Goal: Transaction & Acquisition: Download file/media

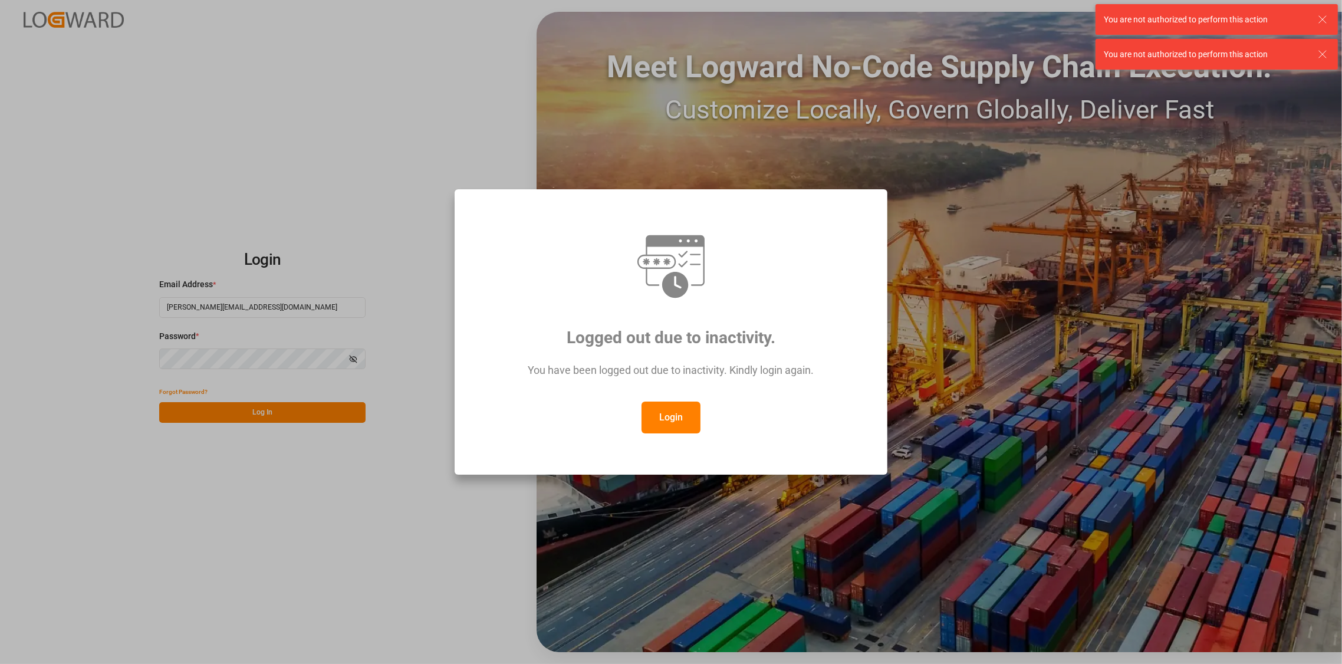
click at [656, 412] on button "Login" at bounding box center [670, 417] width 59 height 32
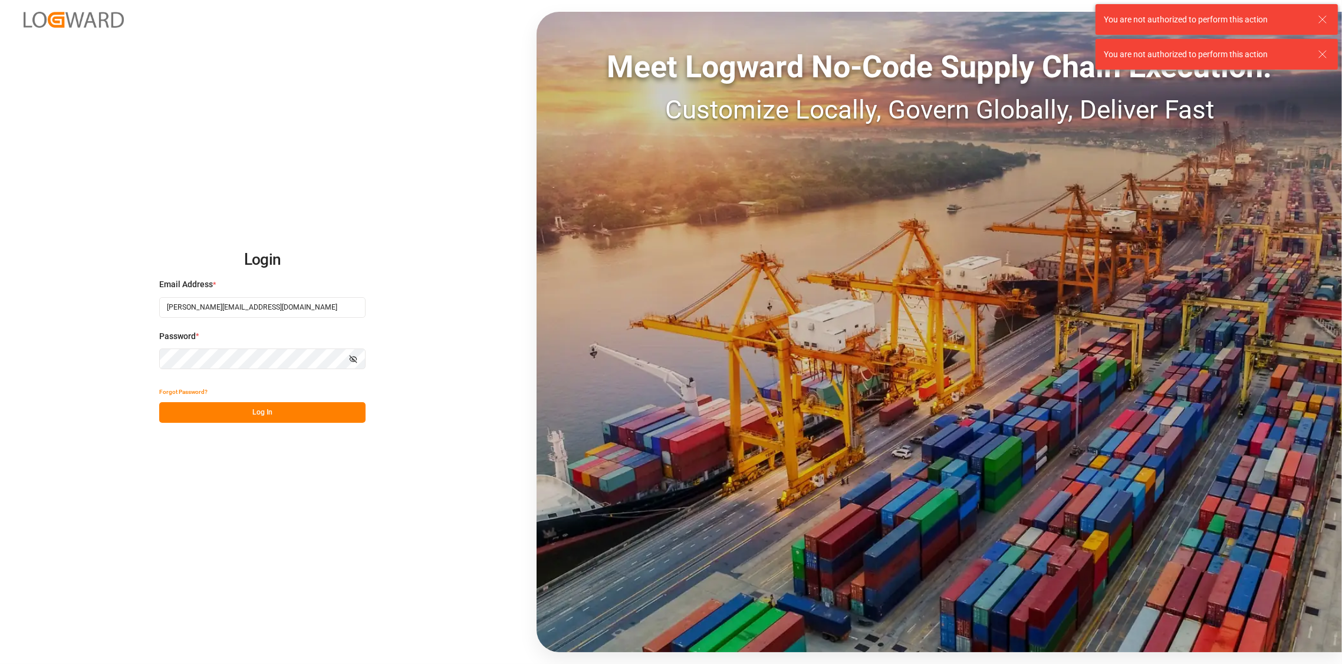
click at [301, 410] on button "Log In" at bounding box center [262, 412] width 206 height 21
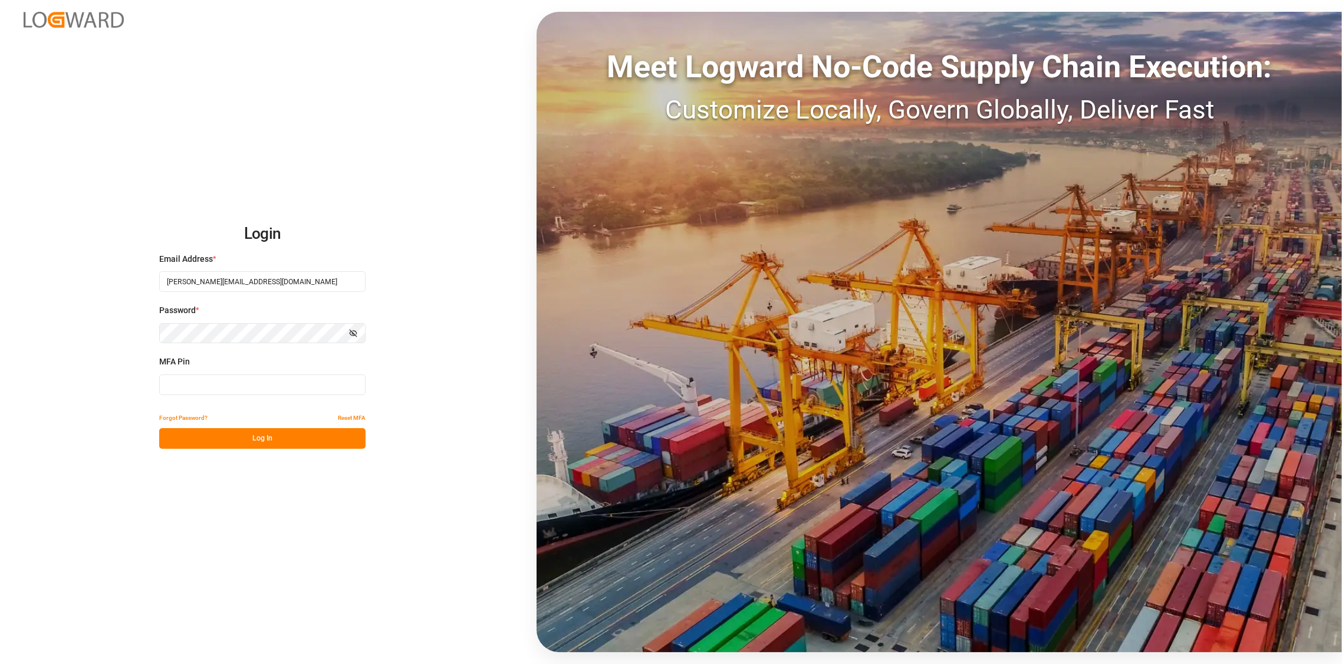
click at [255, 384] on input at bounding box center [262, 384] width 206 height 21
type input "902082"
click at [265, 433] on button "Log In" at bounding box center [262, 438] width 206 height 21
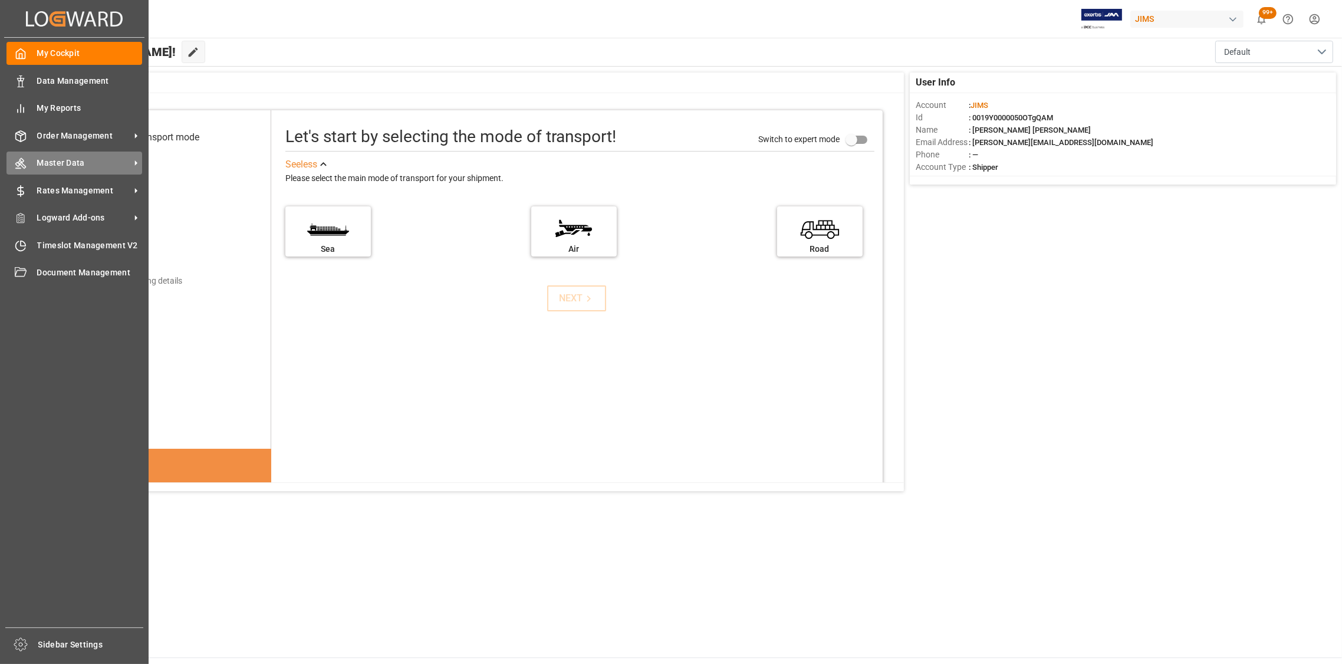
click at [56, 159] on span "Master Data" at bounding box center [83, 163] width 93 height 12
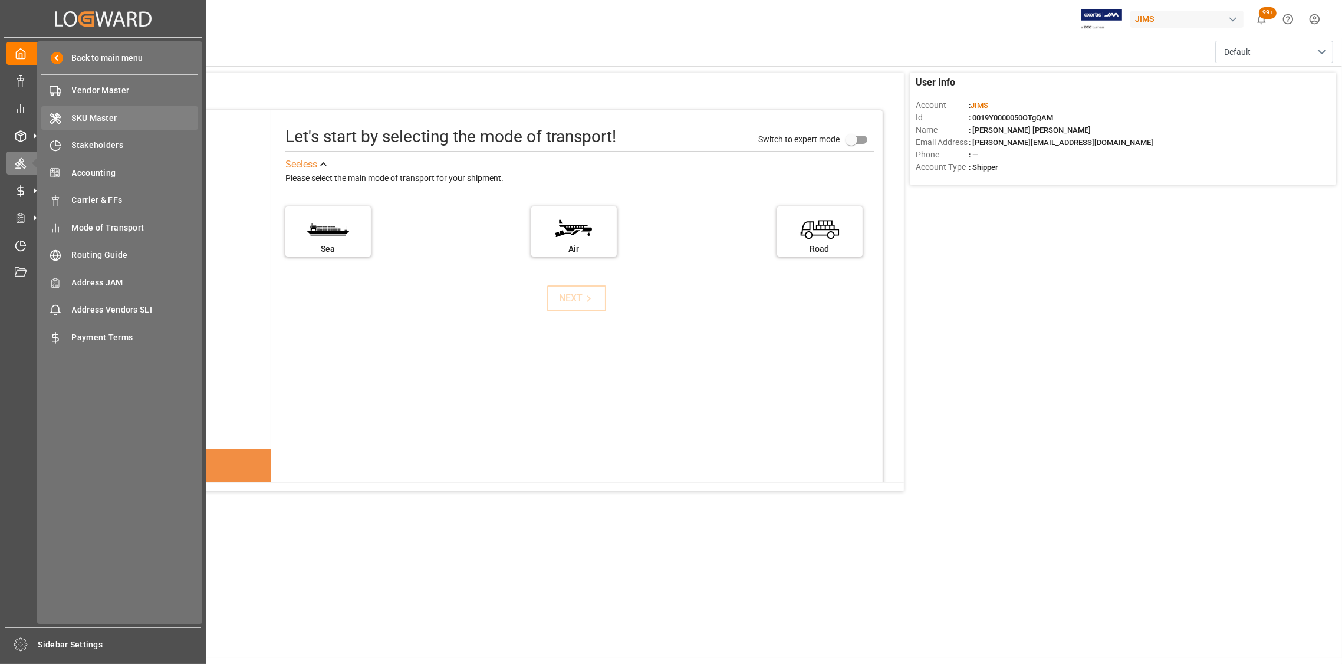
click at [102, 115] on span "SKU Master" at bounding box center [135, 118] width 127 height 12
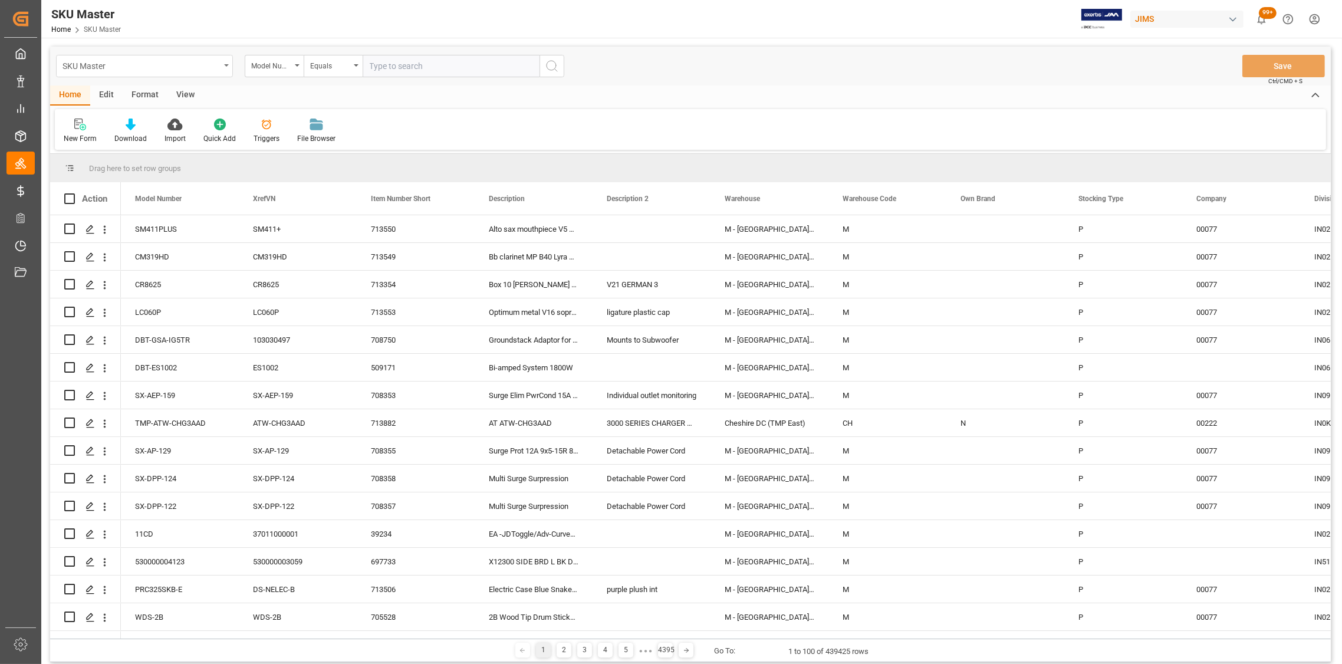
click at [231, 66] on div "SKU Master" at bounding box center [144, 66] width 177 height 22
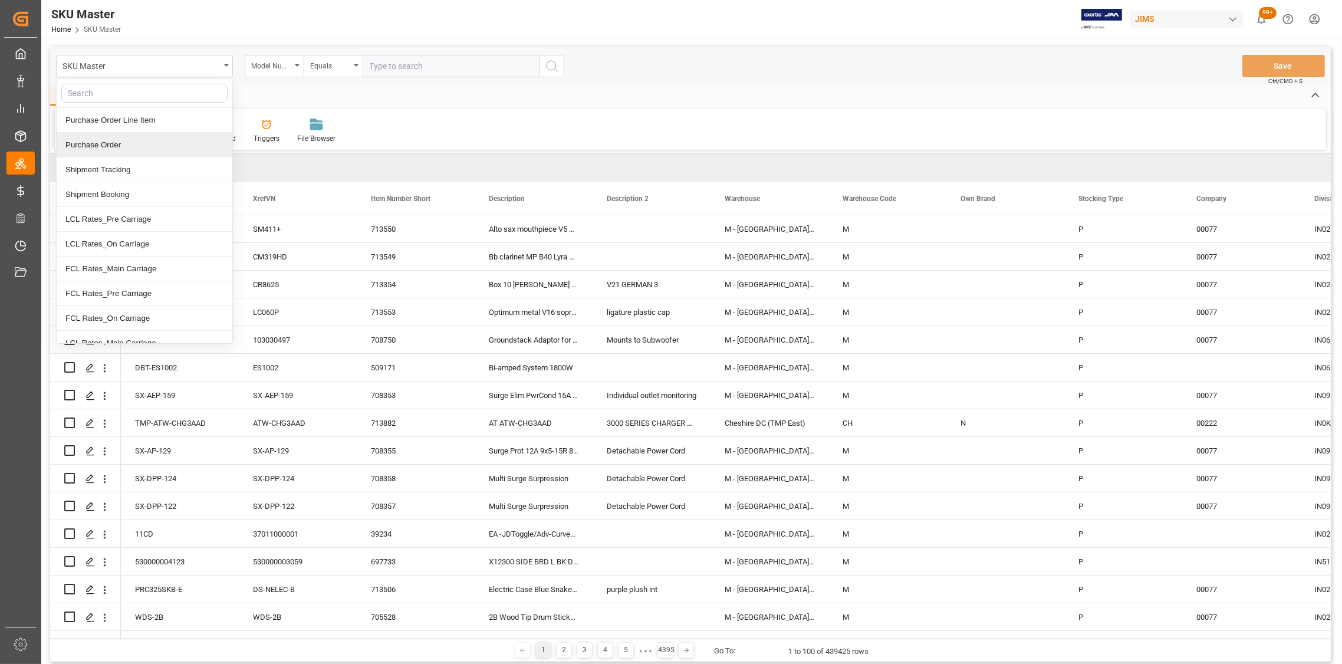
click at [131, 144] on div "Purchase Order" at bounding box center [145, 145] width 176 height 25
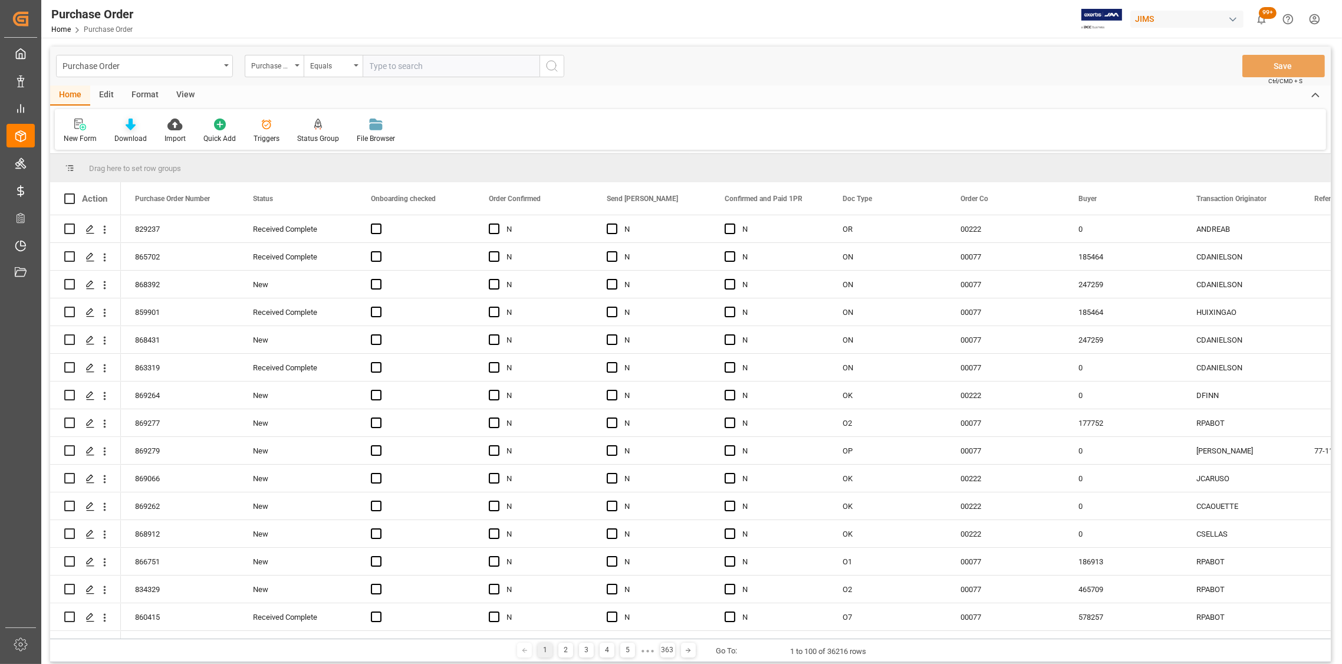
click at [134, 131] on div "Download" at bounding box center [131, 131] width 50 height 26
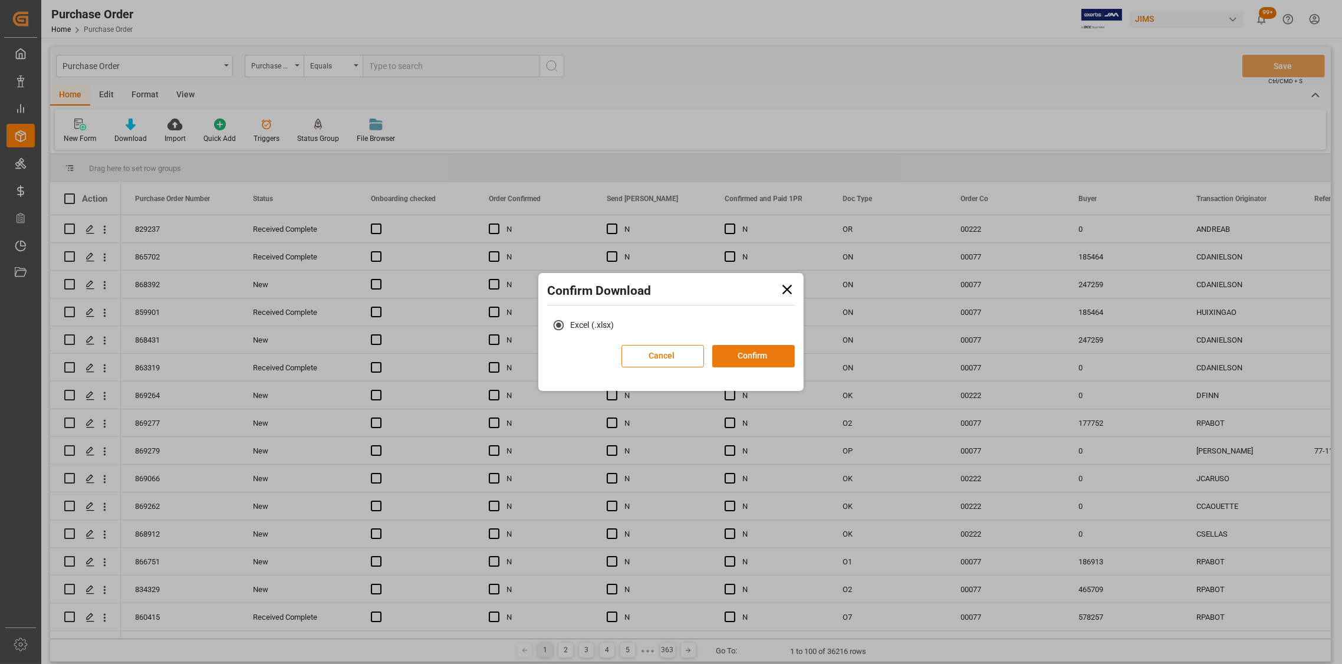
click at [745, 358] on button "Confirm" at bounding box center [753, 356] width 83 height 22
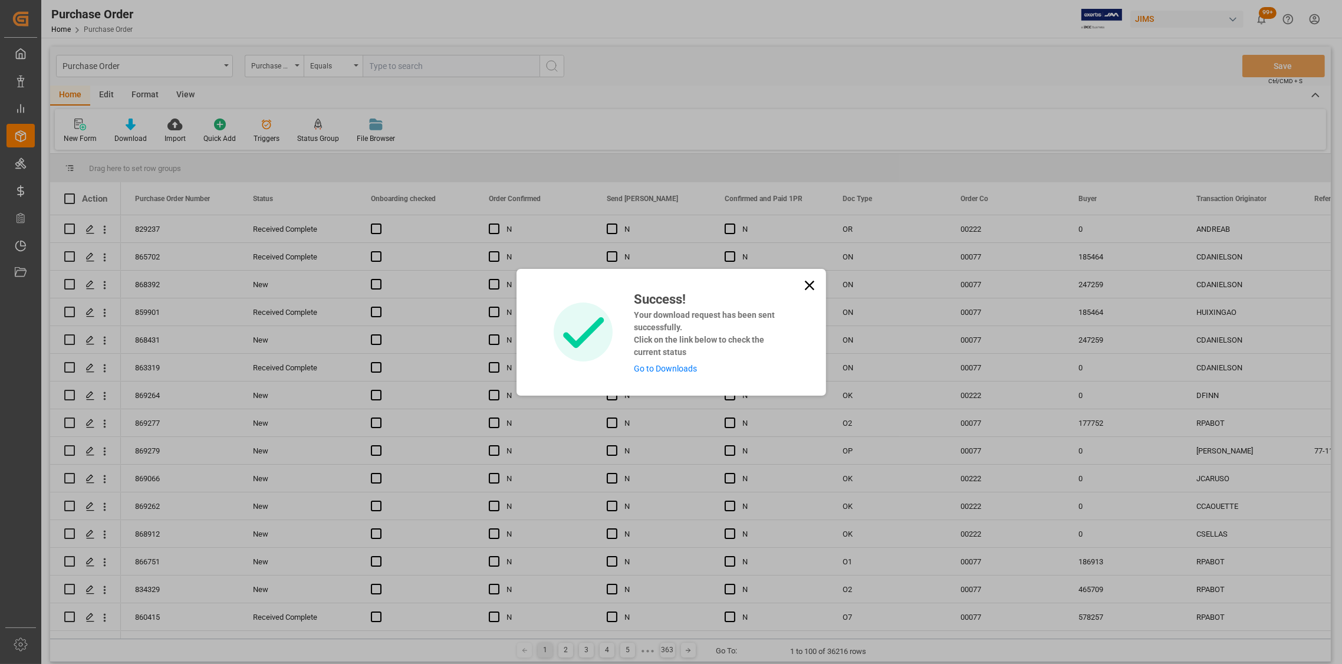
click at [653, 372] on link "Go to Downloads" at bounding box center [665, 368] width 63 height 9
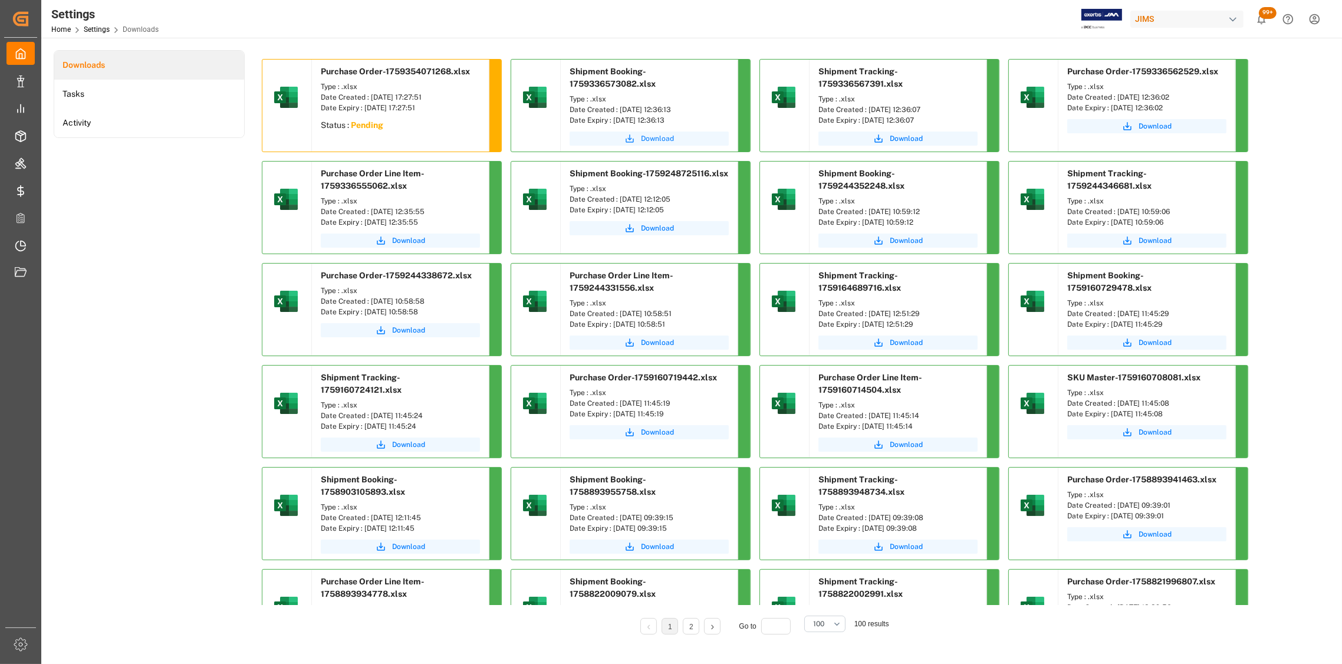
click at [659, 138] on span "Download" at bounding box center [657, 138] width 33 height 11
click at [906, 137] on span "Download" at bounding box center [906, 138] width 33 height 11
drag, startPoint x: 1299, startPoint y: 195, endPoint x: 1292, endPoint y: 192, distance: 7.7
click at [1299, 195] on div "Downloads Tasks Activity Purchase Order-1759354071268.xlsx Type : .xlsx Date Cr…" at bounding box center [690, 350] width 1273 height 601
click at [1152, 126] on span "Download" at bounding box center [1154, 126] width 33 height 11
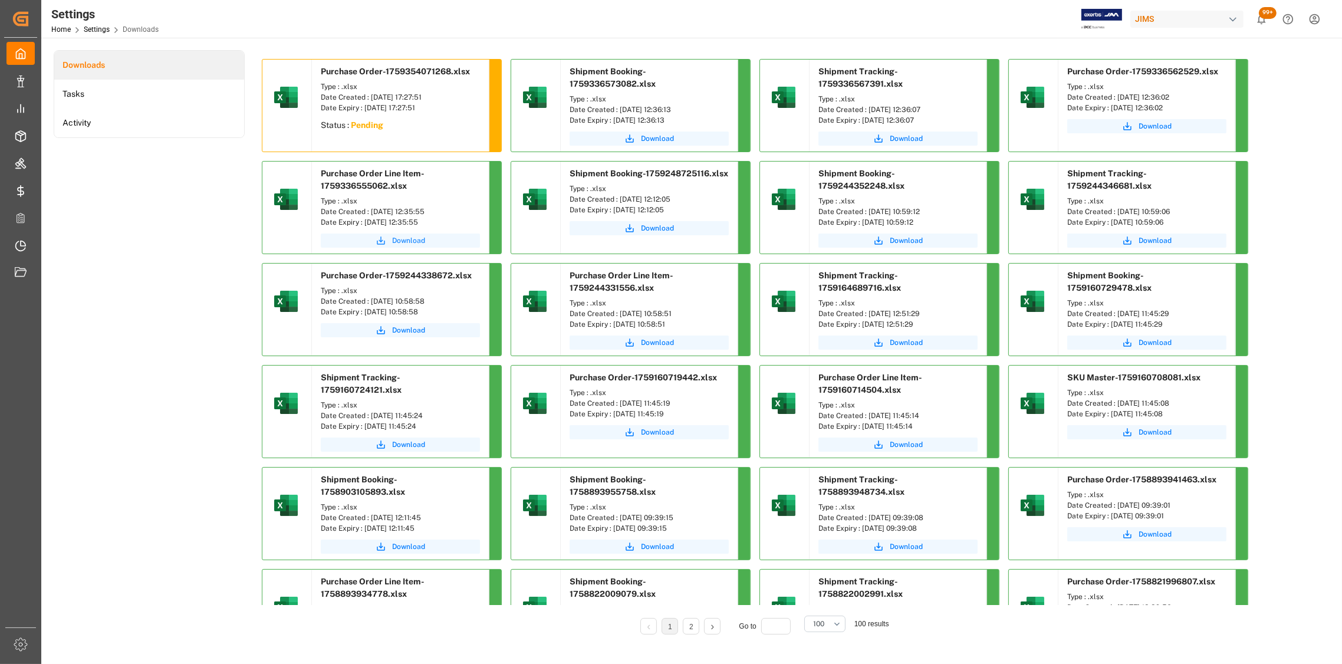
click at [412, 241] on span "Download" at bounding box center [408, 240] width 33 height 11
click at [1282, 274] on div "Downloads Tasks Activity Purchase Order-1759354071268.xlsx Type : .xlsx Date Cr…" at bounding box center [690, 350] width 1273 height 601
click at [1151, 121] on span "Download" at bounding box center [1154, 126] width 33 height 11
drag, startPoint x: 689, startPoint y: 109, endPoint x: 618, endPoint y: 106, distance: 71.4
click at [618, 106] on div "Date Created : [DATE] 12:36:13" at bounding box center [649, 109] width 159 height 11
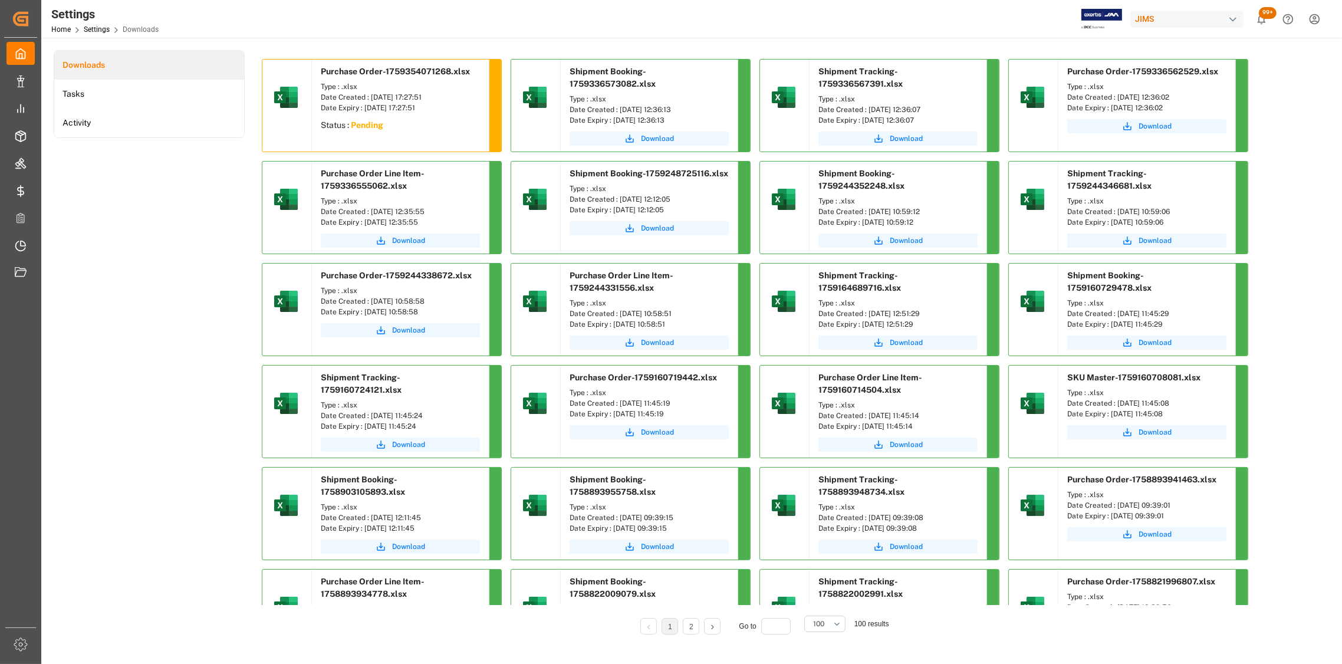
copy div "[DATE] 12:36:13"
click at [907, 87] on div "Shipment Tracking-1759336567391.xlsx" at bounding box center [897, 75] width 177 height 31
drag, startPoint x: 938, startPoint y: 108, endPoint x: 867, endPoint y: 111, distance: 71.4
click at [867, 111] on div "Date Created : [DATE] 12:36:07" at bounding box center [897, 109] width 159 height 11
copy div "[DATE] 12:36:07"
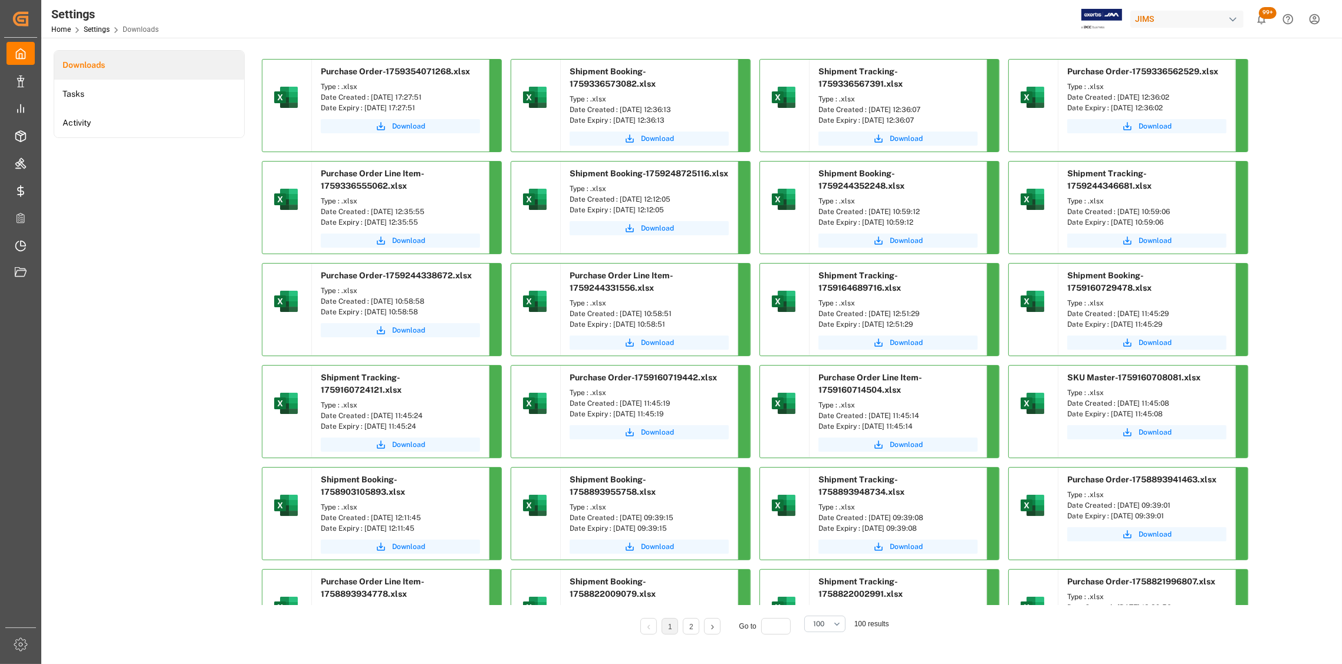
click at [935, 85] on div "Shipment Tracking-1759336567391.xlsx" at bounding box center [897, 75] width 177 height 31
drag, startPoint x: 1185, startPoint y: 94, endPoint x: 1118, endPoint y: 100, distance: 66.8
click at [1118, 100] on div "Date Created : [DATE] 12:36:02" at bounding box center [1146, 97] width 159 height 11
copy div "[DATE] 12:36:02"
drag, startPoint x: 439, startPoint y: 211, endPoint x: 371, endPoint y: 210, distance: 67.8
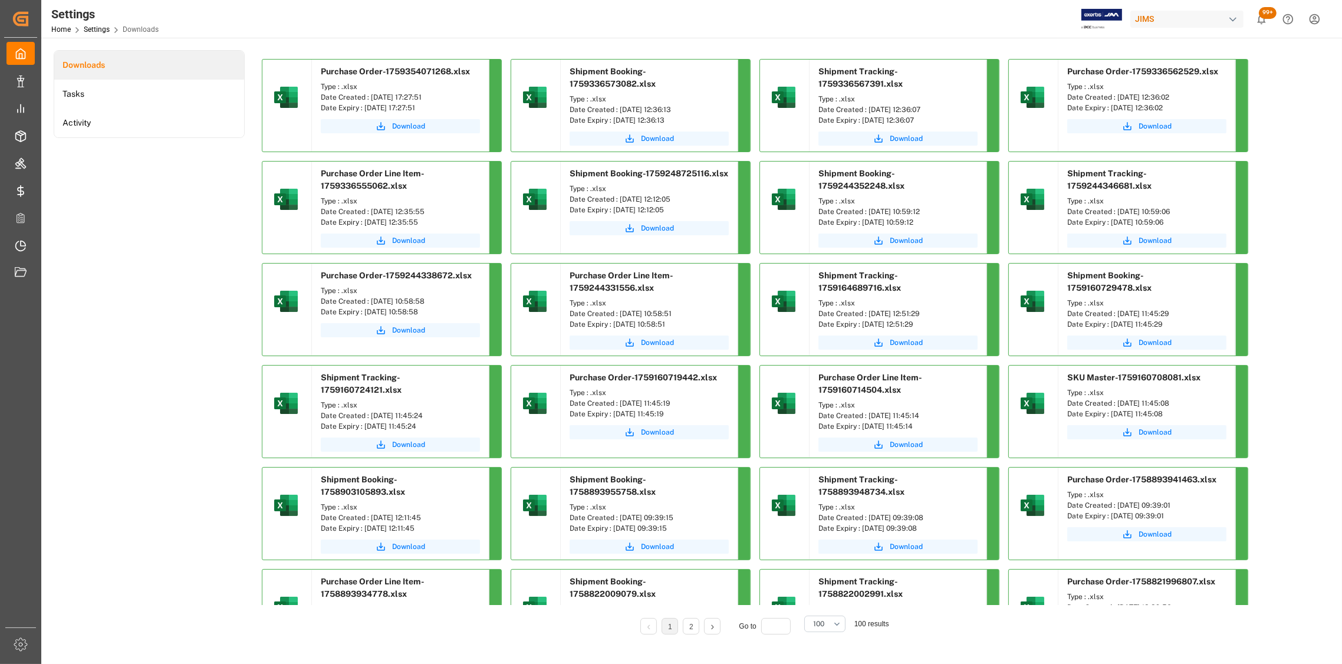
click at [371, 210] on div "Date Created : [DATE] 12:35:55" at bounding box center [400, 211] width 159 height 11
copy div "[DATE] 12:35:55"
click at [1293, 38] on div "Downloads Tasks Activity Purchase Order-1759354071268.xlsx Type : .xlsx Date Cr…" at bounding box center [690, 421] width 1298 height 766
